Goal: Task Accomplishment & Management: Manage account settings

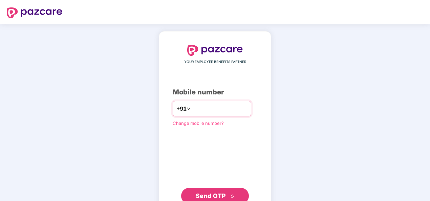
type input "**********"
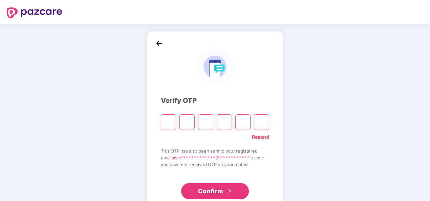
type input "*"
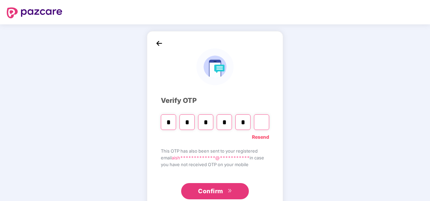
type input "*"
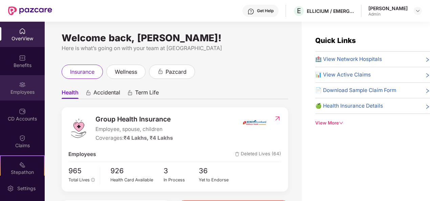
click at [4, 81] on div "Employees" at bounding box center [22, 87] width 45 height 25
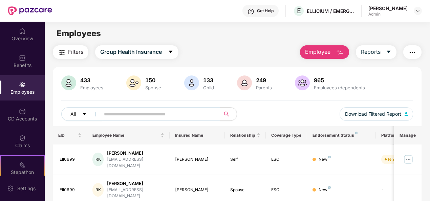
click at [334, 55] on button "Employee" at bounding box center [324, 52] width 49 height 14
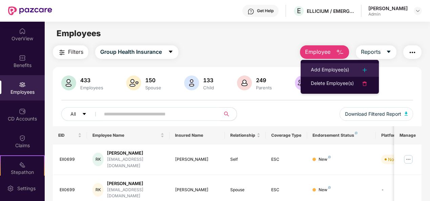
click at [332, 66] on div "Add Employee(s)" at bounding box center [330, 70] width 38 height 8
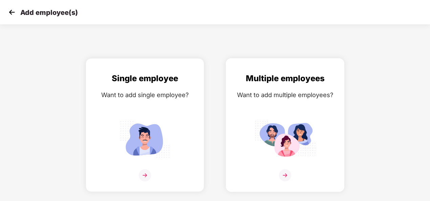
click at [284, 174] on img at bounding box center [285, 175] width 12 height 12
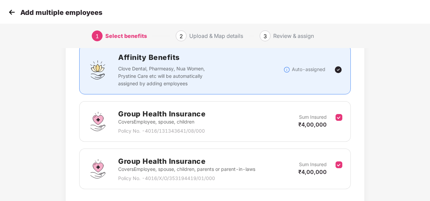
scroll to position [96, 0]
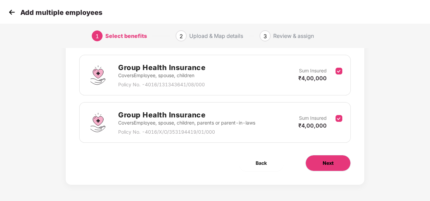
click at [334, 166] on button "Next" at bounding box center [328, 163] width 45 height 16
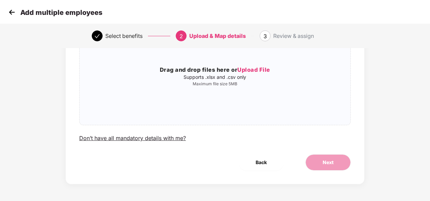
scroll to position [0, 0]
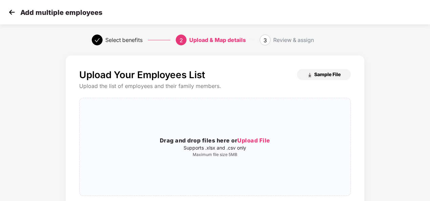
click at [331, 77] on span "Sample File" at bounding box center [327, 74] width 26 height 6
click at [420, 150] on div "Upload Your Employees List Sample File Upload the list of employees and their f…" at bounding box center [215, 162] width 430 height 220
click at [8, 13] on img at bounding box center [12, 12] width 10 height 10
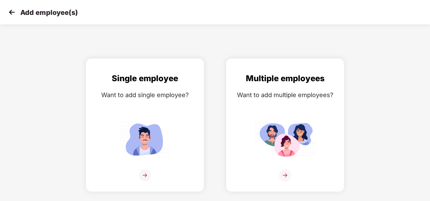
click at [13, 13] on img at bounding box center [12, 12] width 10 height 10
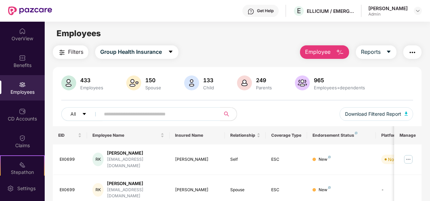
click at [327, 54] on span "Employee" at bounding box center [317, 52] width 25 height 8
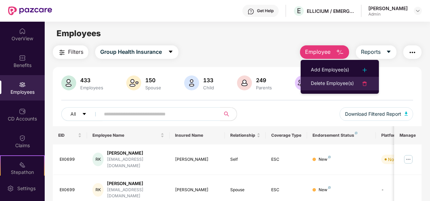
click at [323, 85] on div "Delete Employee(s)" at bounding box center [332, 84] width 43 height 8
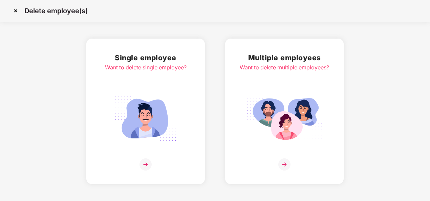
click at [16, 11] on img at bounding box center [15, 10] width 11 height 11
